Goal: Information Seeking & Learning: Learn about a topic

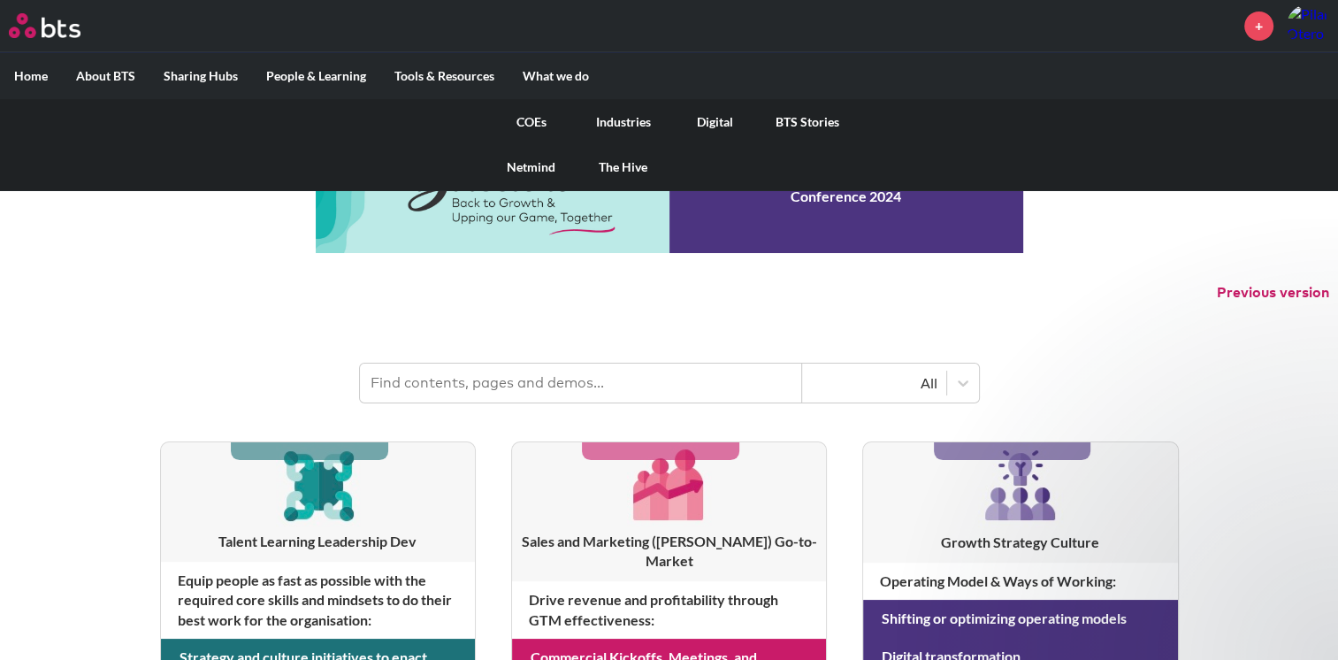
click at [536, 164] on link "Netmind" at bounding box center [532, 167] width 92 height 46
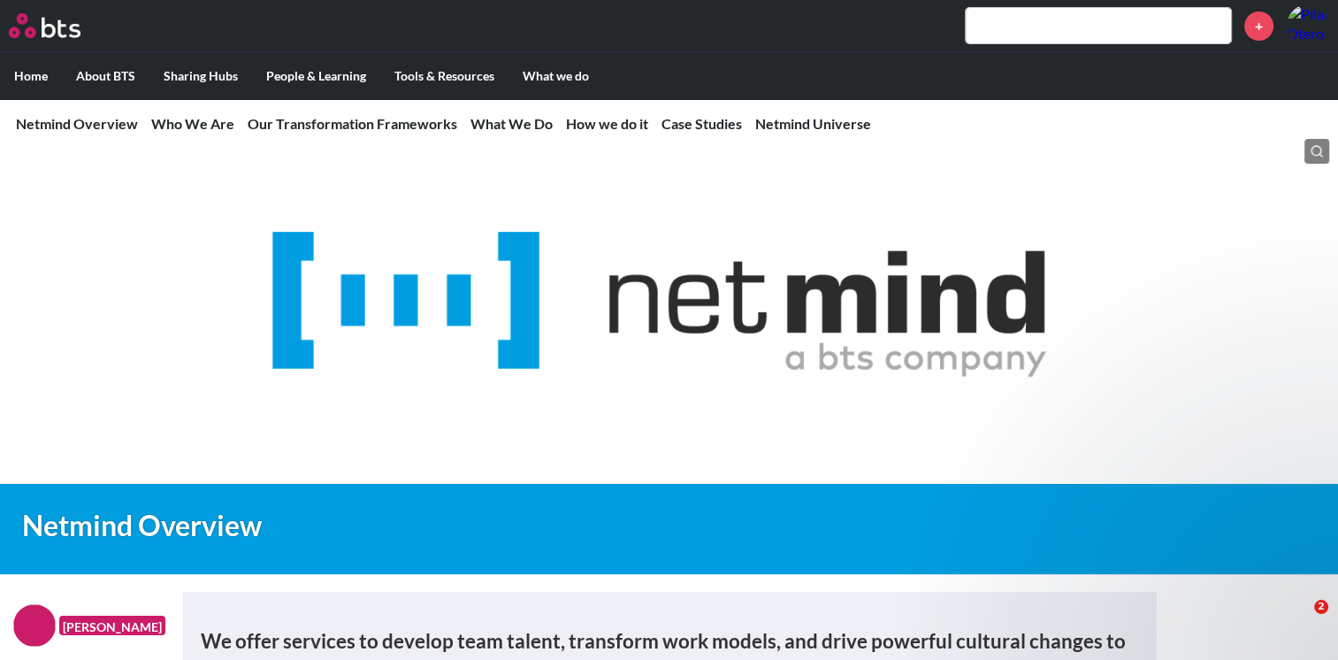
click at [1009, 33] on input "text" at bounding box center [1098, 25] width 265 height 35
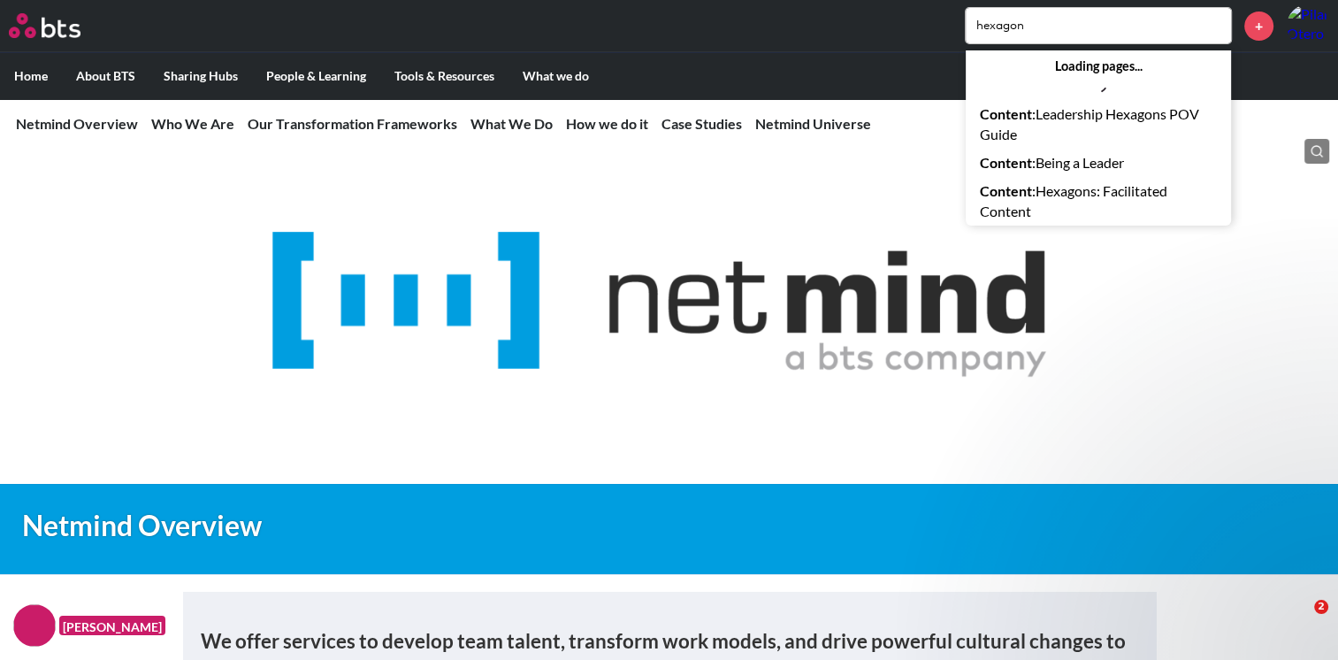
type input "hexagon"
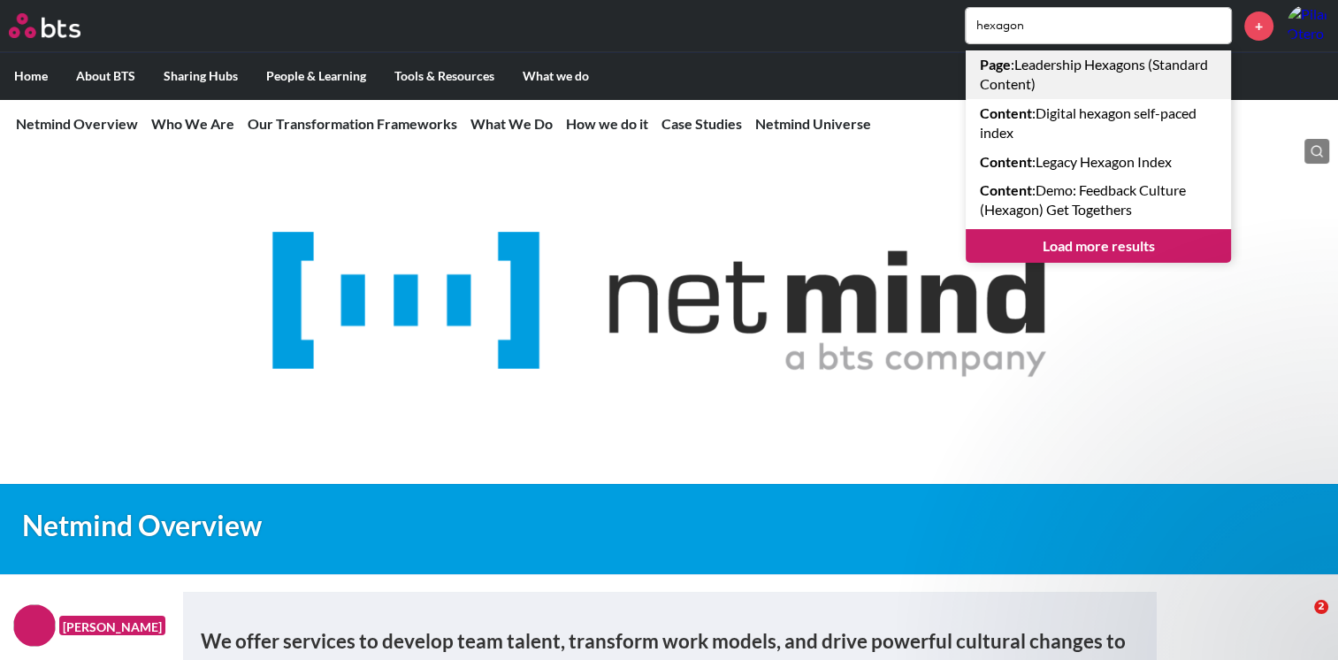
click at [1030, 84] on link "Page : Leadership Hexagons (Standard Content)" at bounding box center [1098, 74] width 265 height 49
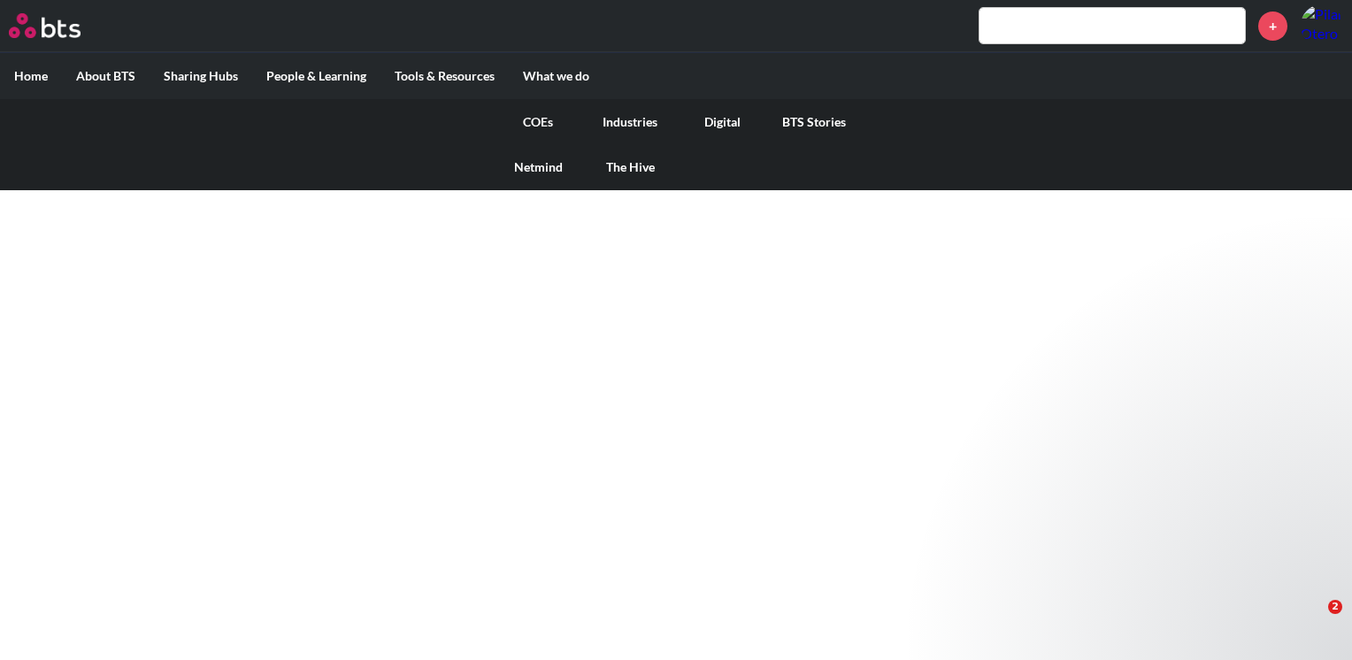
click at [545, 121] on link "COEs" at bounding box center [538, 122] width 92 height 46
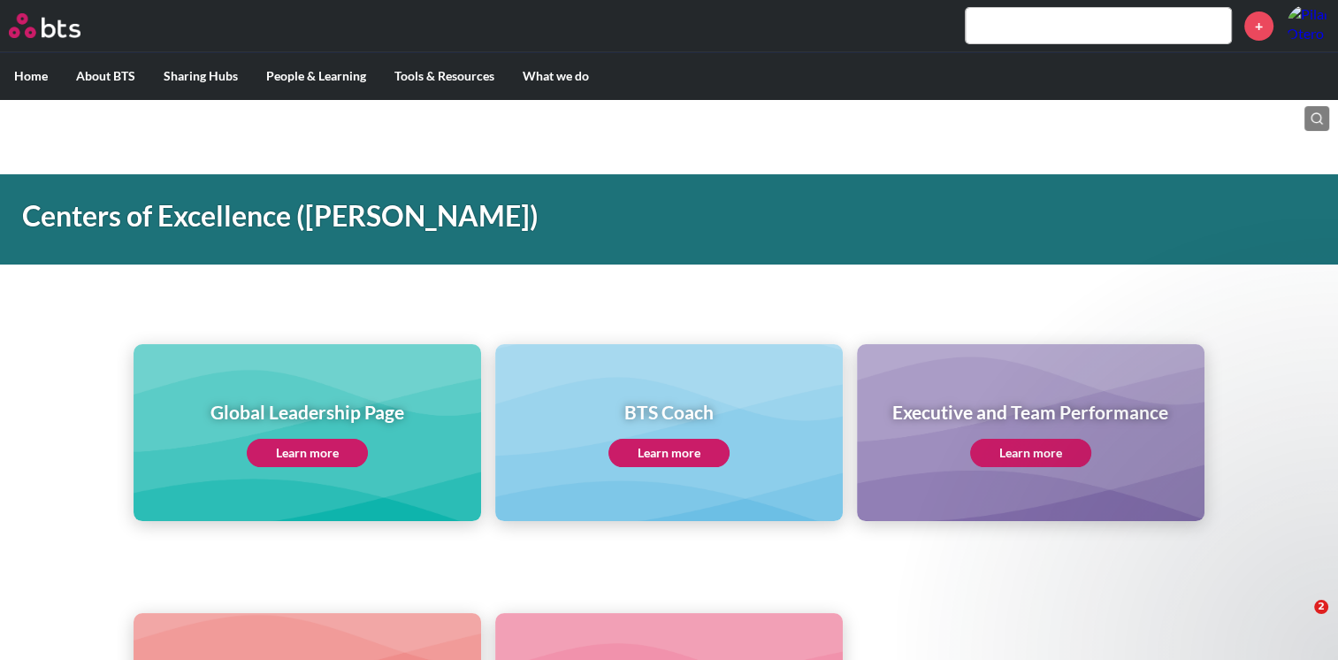
click at [644, 450] on link "Learn more" at bounding box center [669, 453] width 121 height 28
click at [285, 452] on link "Learn more" at bounding box center [307, 453] width 121 height 28
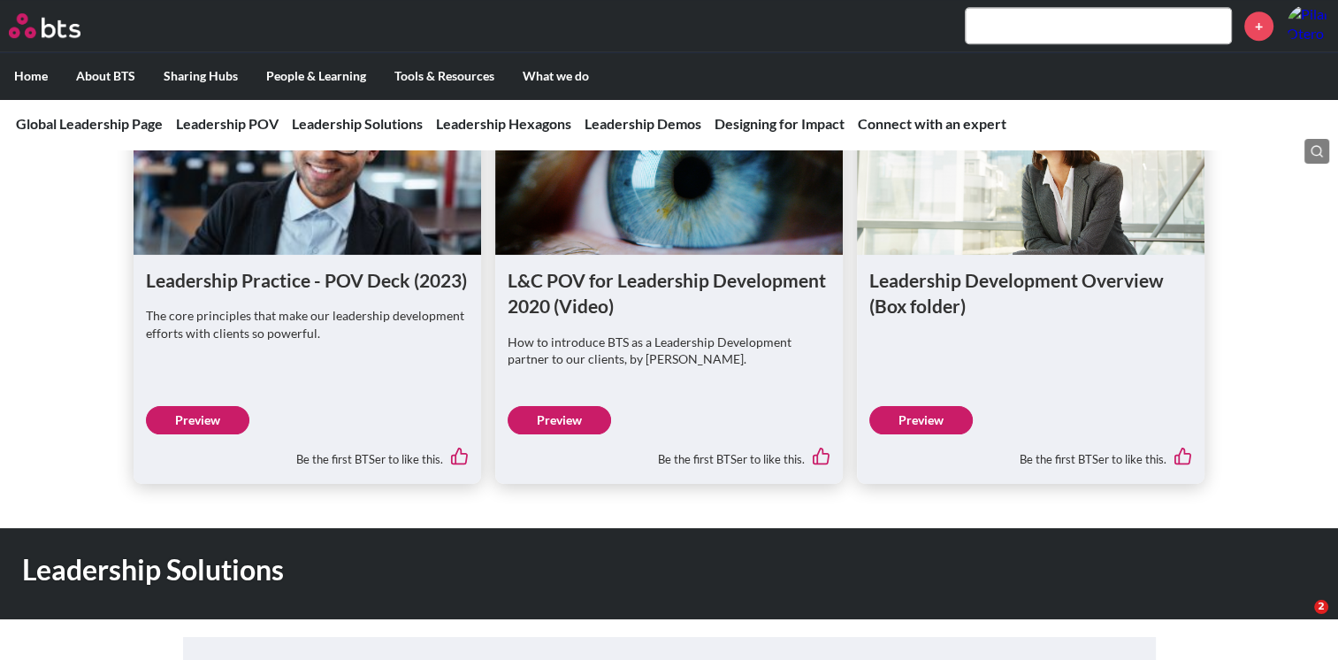
scroll to position [1223, 0]
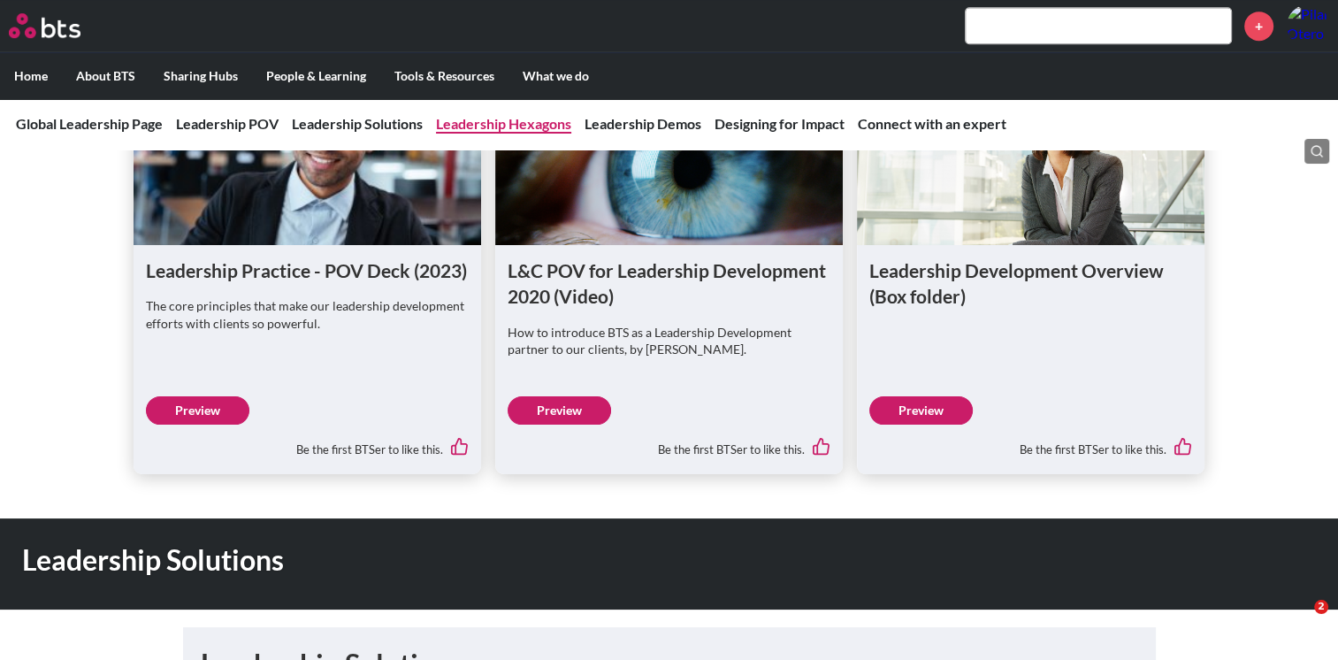
click at [532, 126] on link "Leadership Hexagons" at bounding box center [503, 123] width 135 height 17
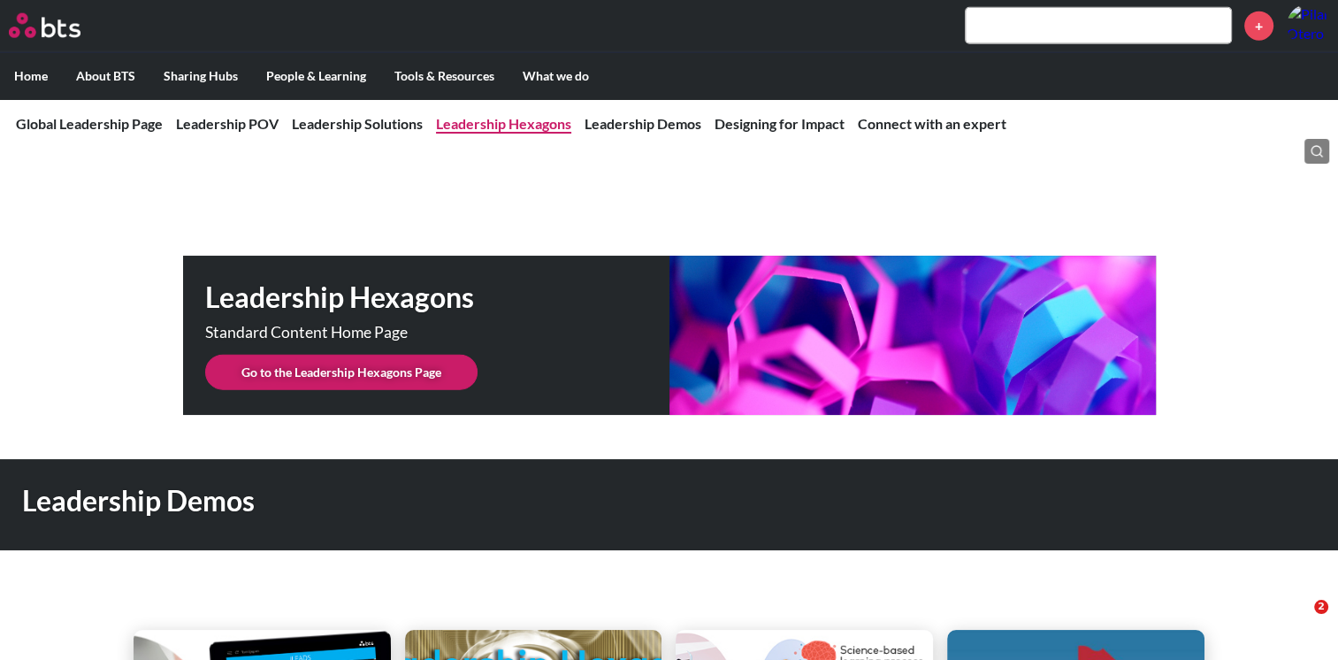
scroll to position [4431, 0]
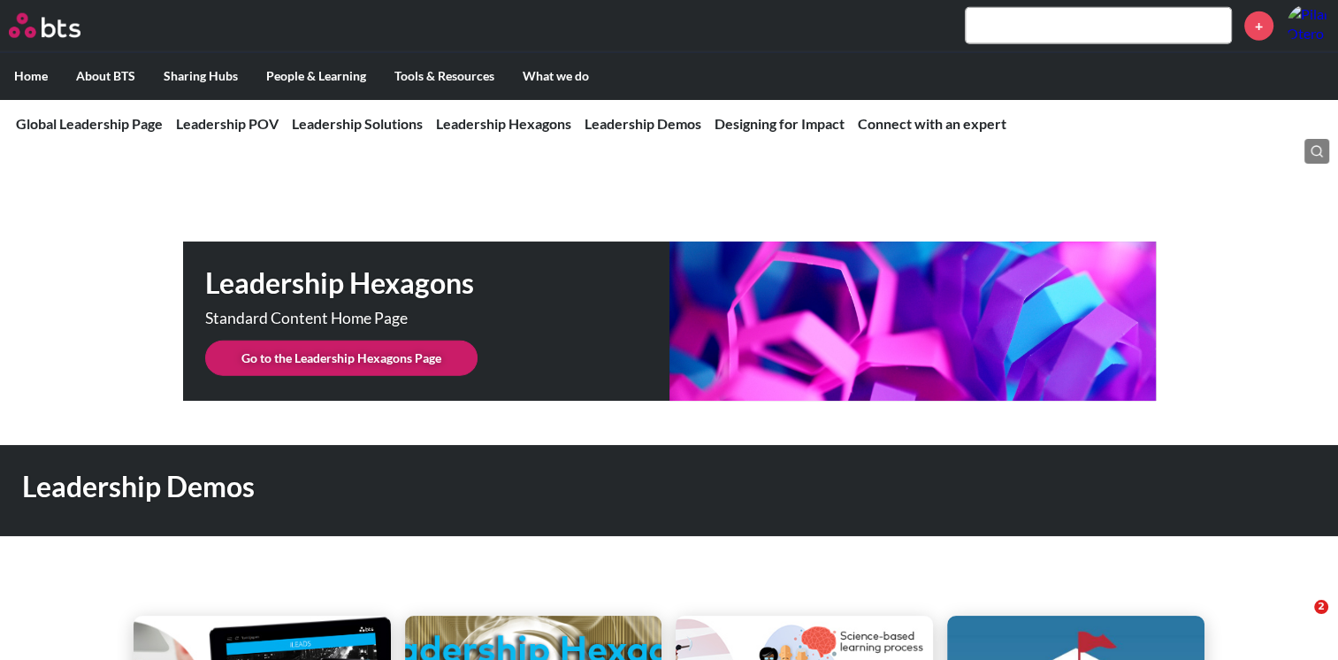
click at [364, 341] on link "Go to the Leadership Hexagons Page" at bounding box center [341, 358] width 272 height 35
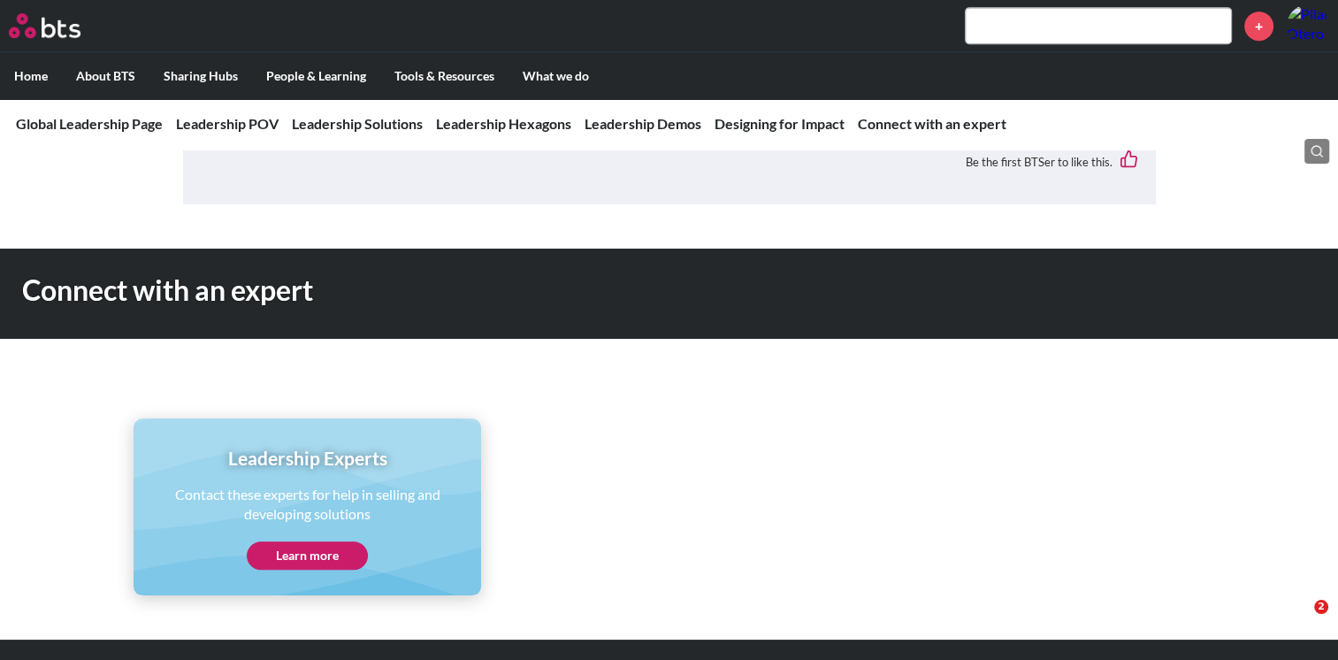
scroll to position [5738, 0]
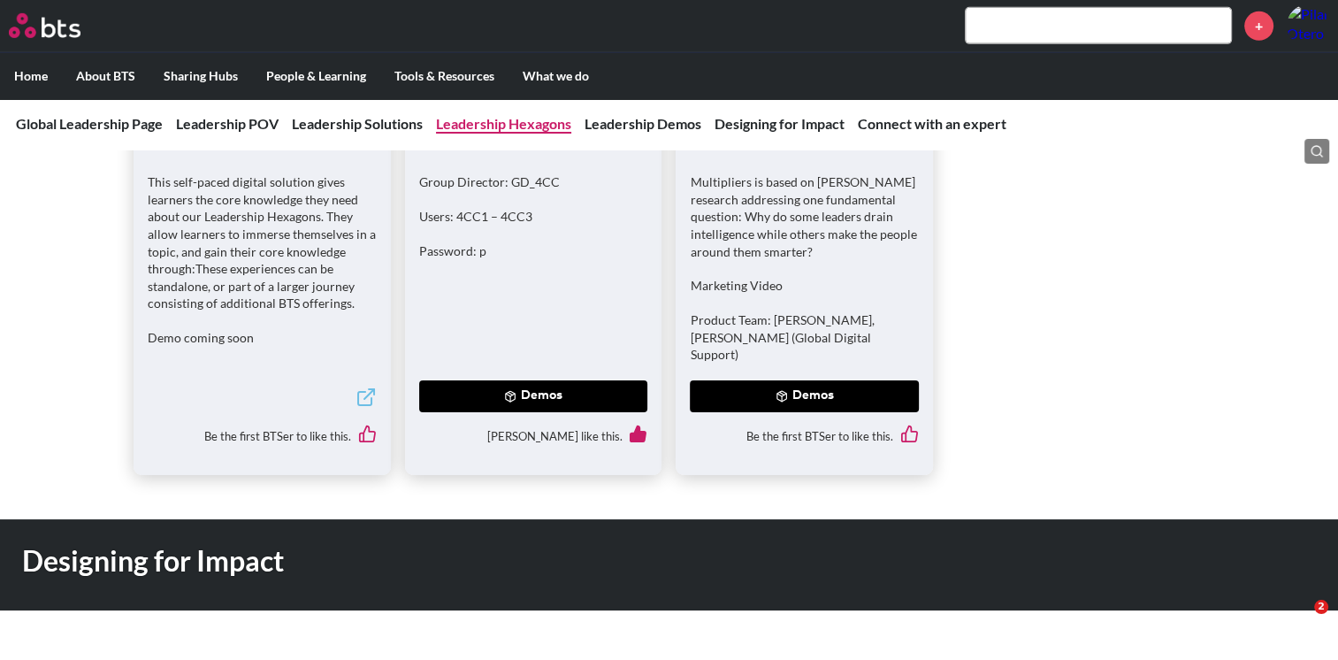
click at [526, 129] on link "Leadership Hexagons" at bounding box center [503, 123] width 135 height 17
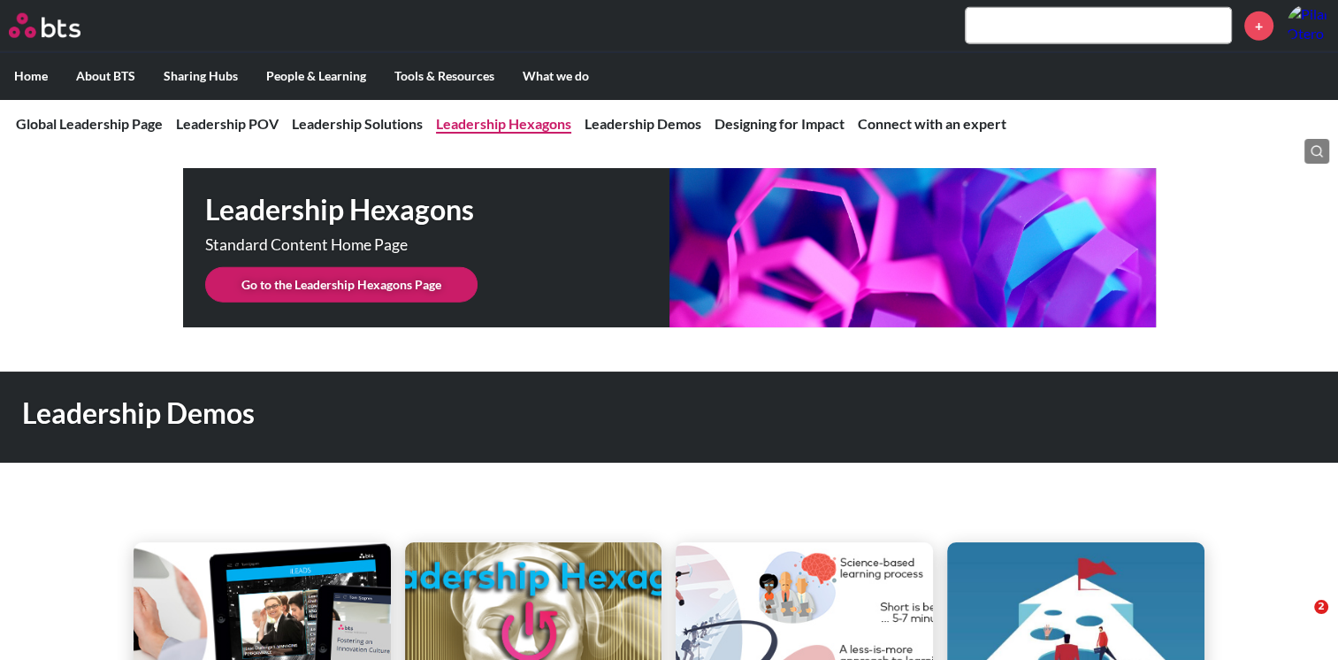
scroll to position [4431, 0]
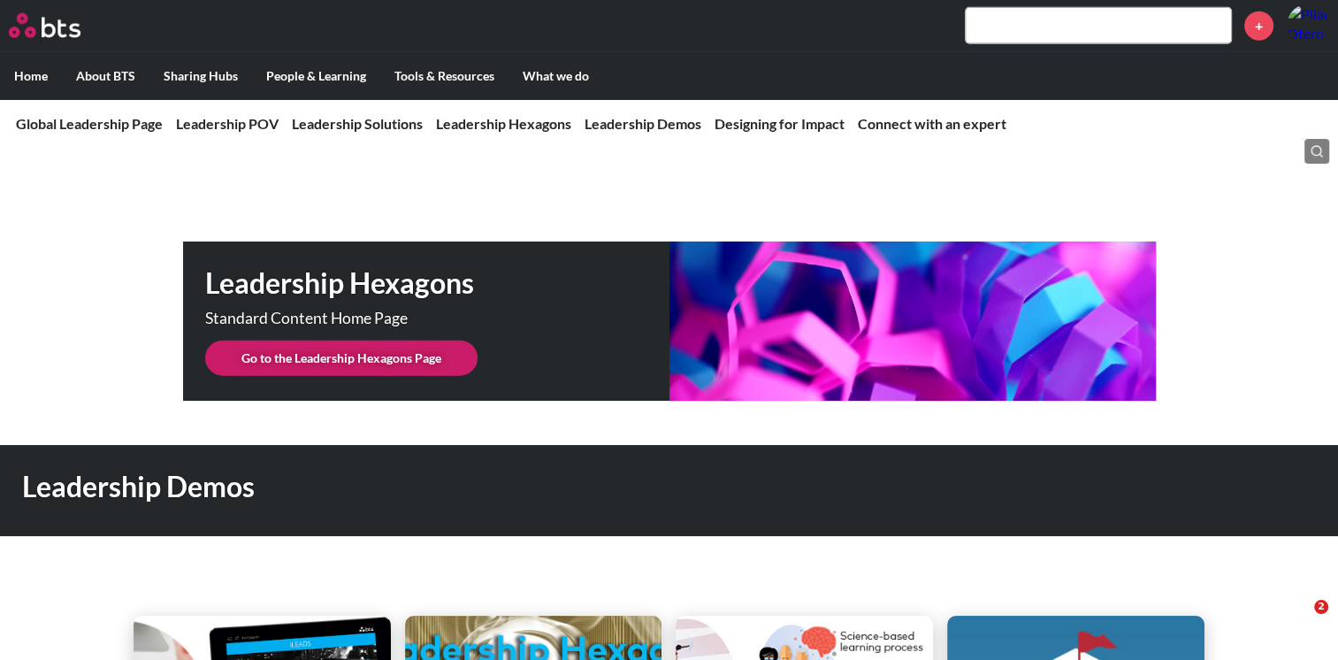
click at [396, 341] on link "Go to the Leadership Hexagons Page" at bounding box center [341, 358] width 272 height 35
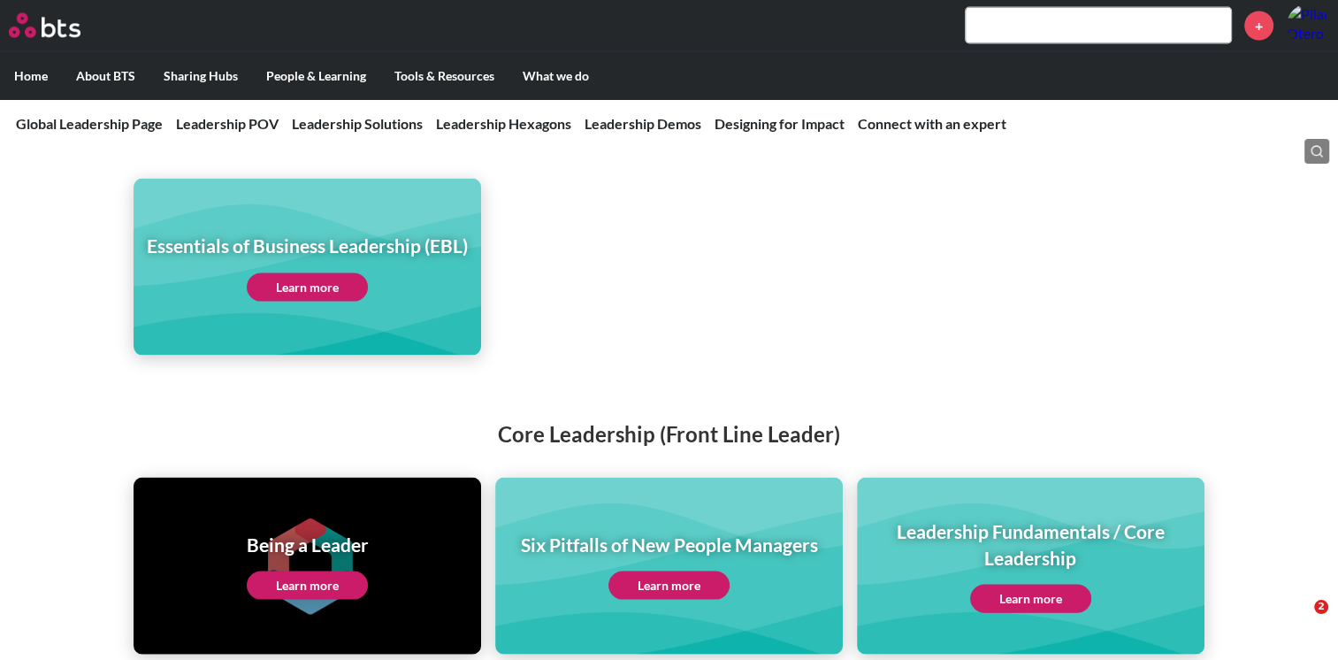
scroll to position [510, 0]
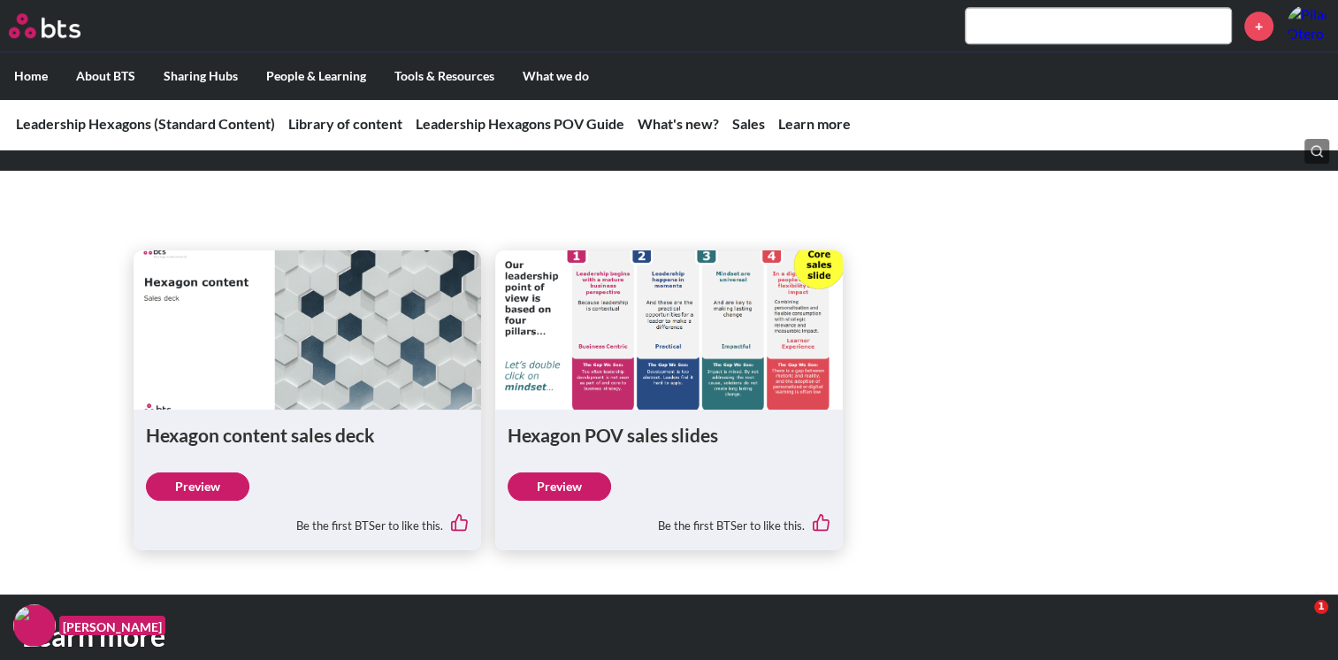
scroll to position [1968, 0]
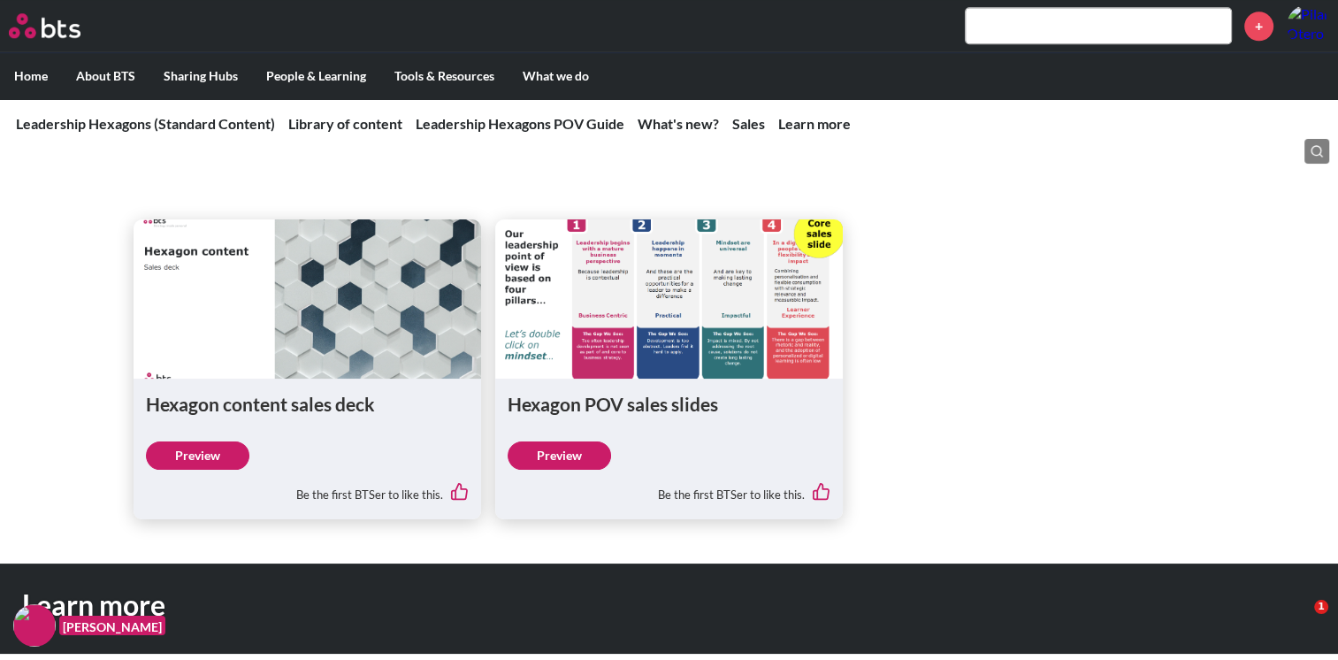
click at [586, 453] on link "Preview" at bounding box center [559, 455] width 103 height 28
click at [177, 449] on link "Preview" at bounding box center [197, 455] width 103 height 28
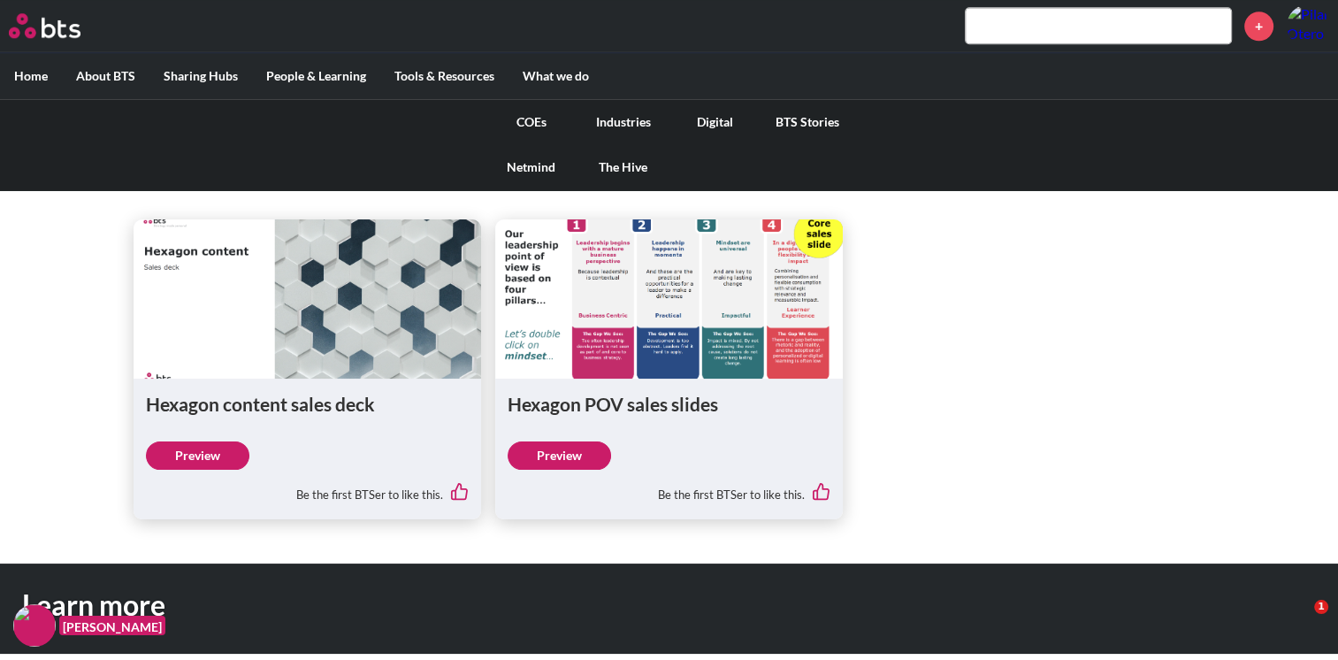
click at [530, 172] on link "Netmind" at bounding box center [532, 167] width 92 height 46
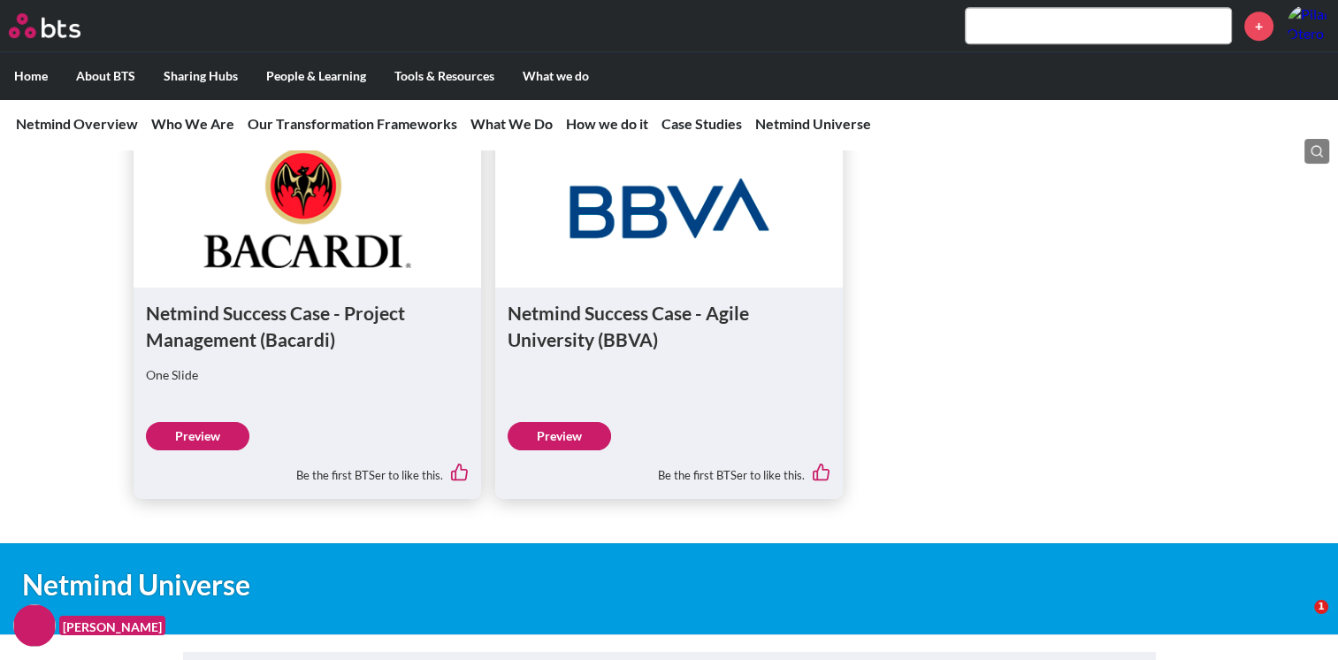
scroll to position [6880, 0]
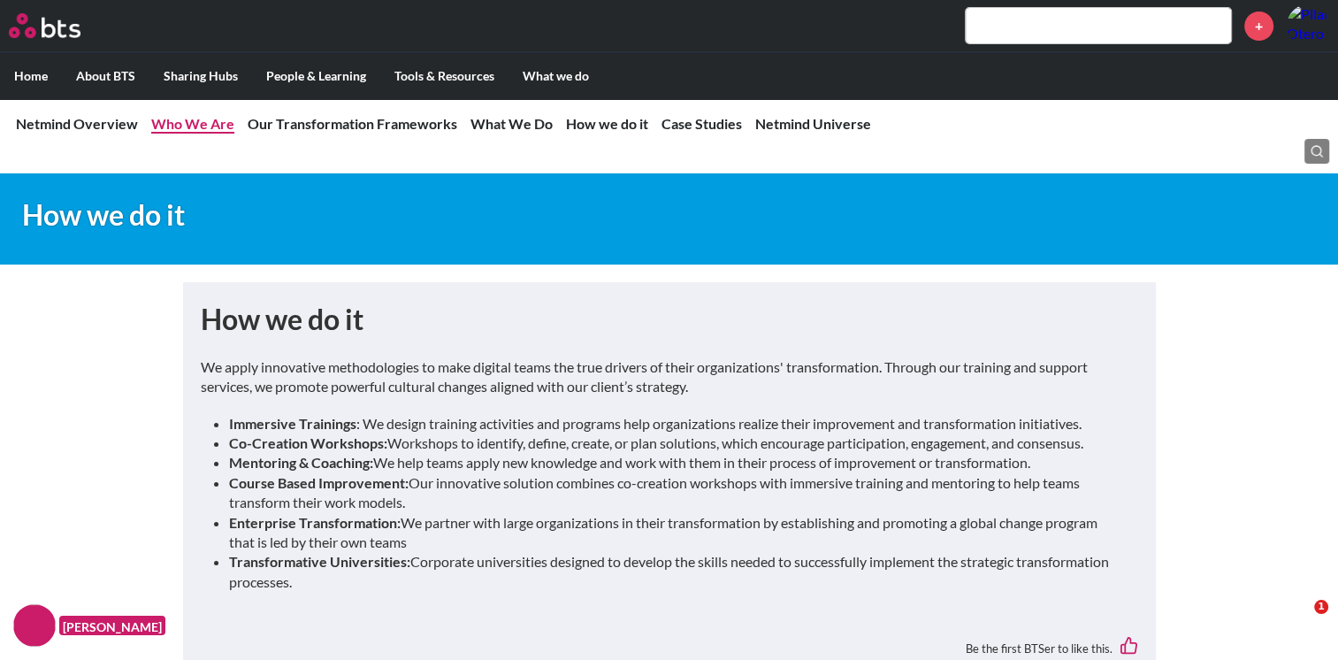
click at [204, 126] on link "Who We Are" at bounding box center [192, 123] width 83 height 17
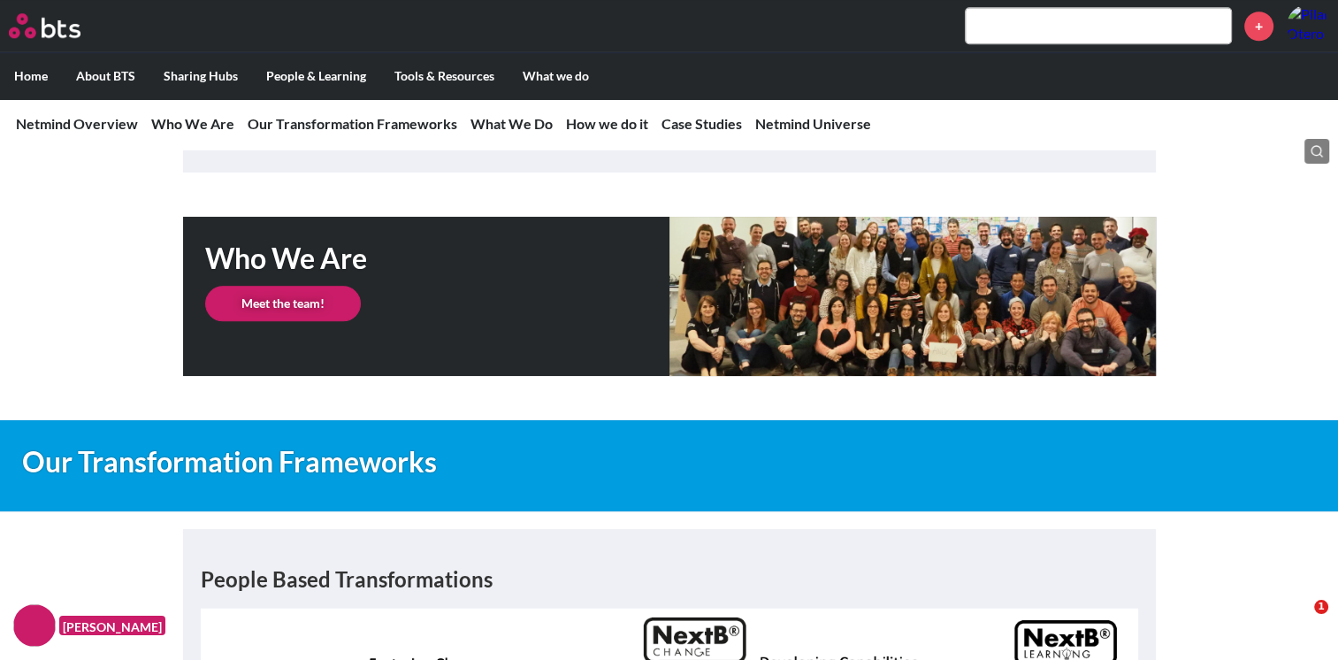
scroll to position [1930, 0]
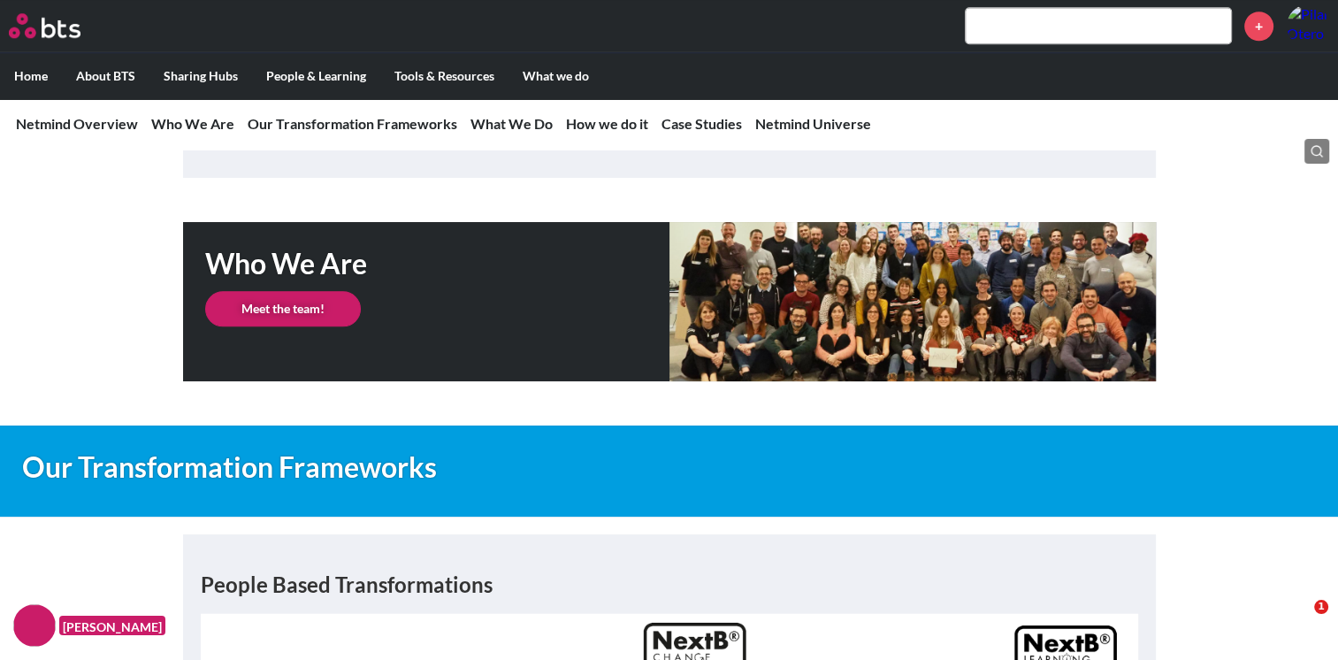
click at [301, 291] on link "Meet the team!" at bounding box center [283, 308] width 156 height 35
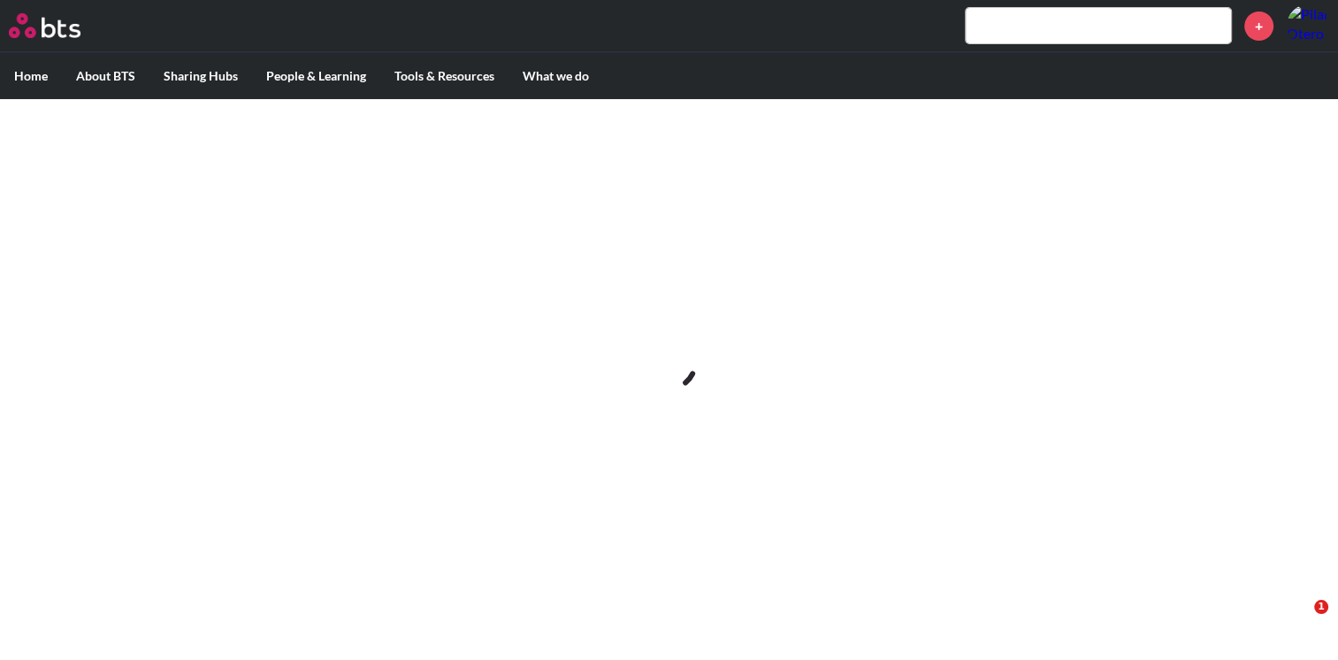
scroll to position [0, 0]
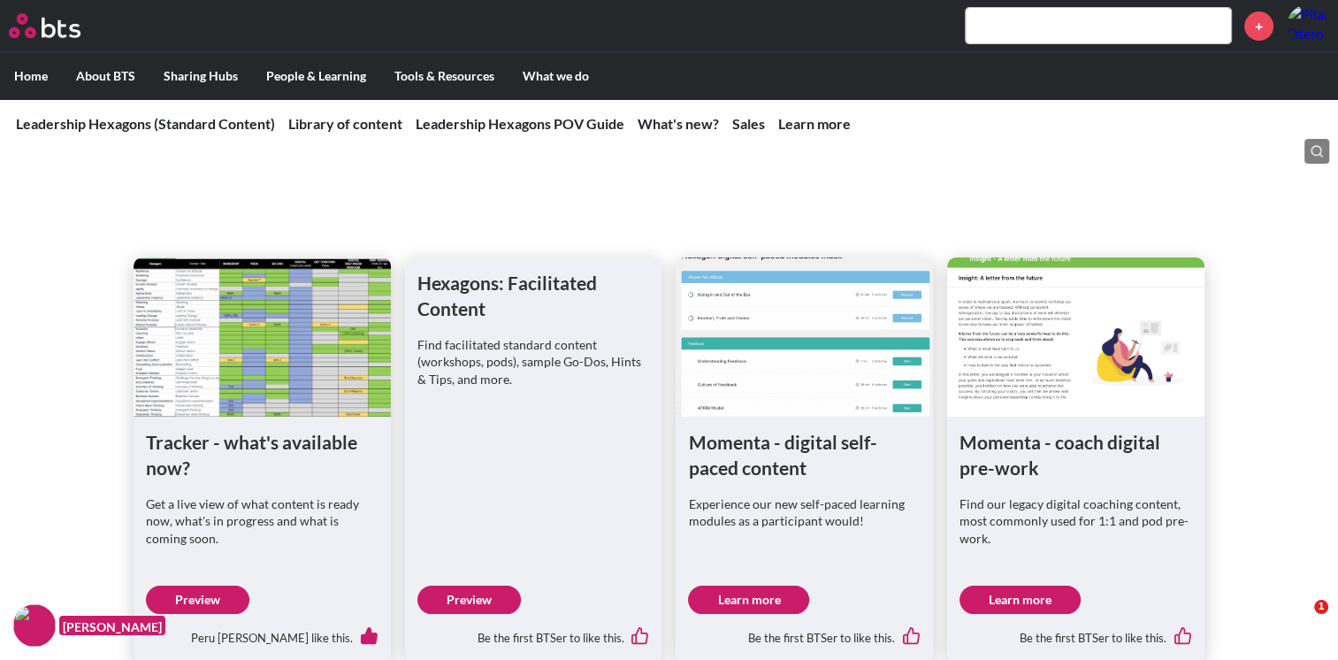
scroll to position [783, 0]
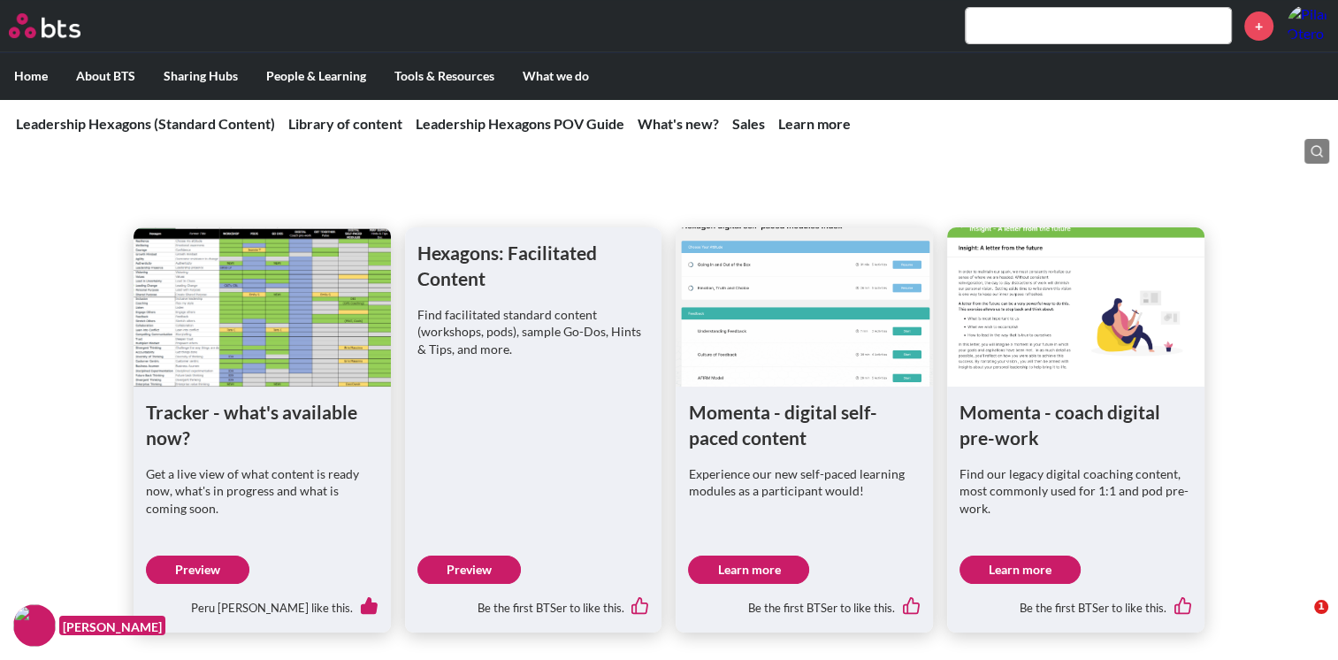
click at [478, 563] on link "Preview" at bounding box center [469, 570] width 103 height 28
